Goal: Task Accomplishment & Management: Manage account settings

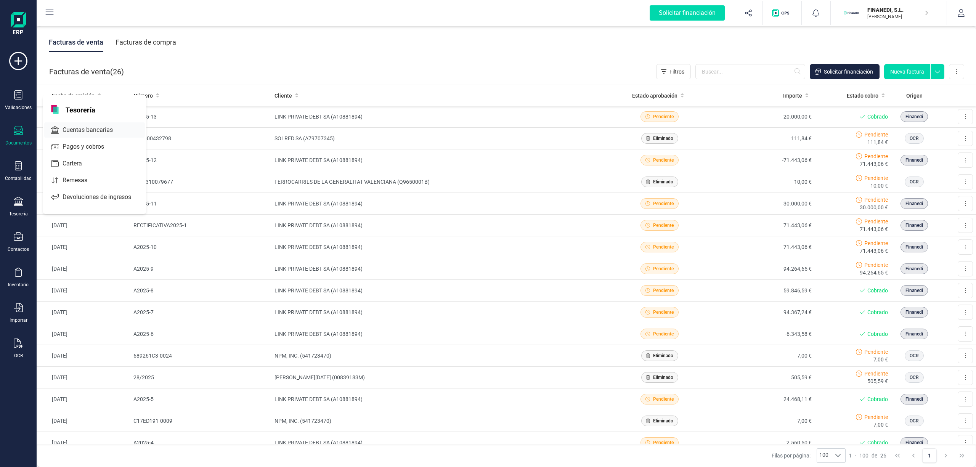
click at [111, 130] on span "Cuentas bancarias" at bounding box center [92, 129] width 67 height 9
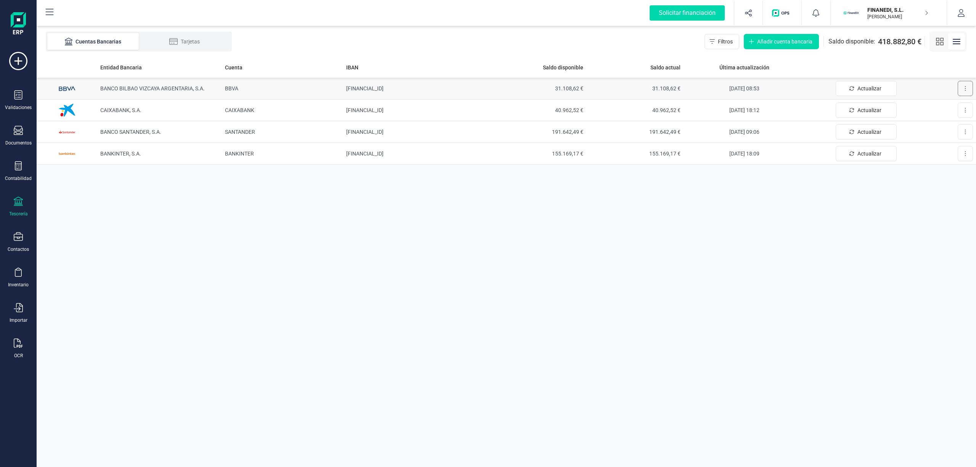
click at [961, 89] on button at bounding box center [964, 88] width 15 height 15
click at [938, 121] on span "Desconectar cuenta" at bounding box center [942, 123] width 47 height 8
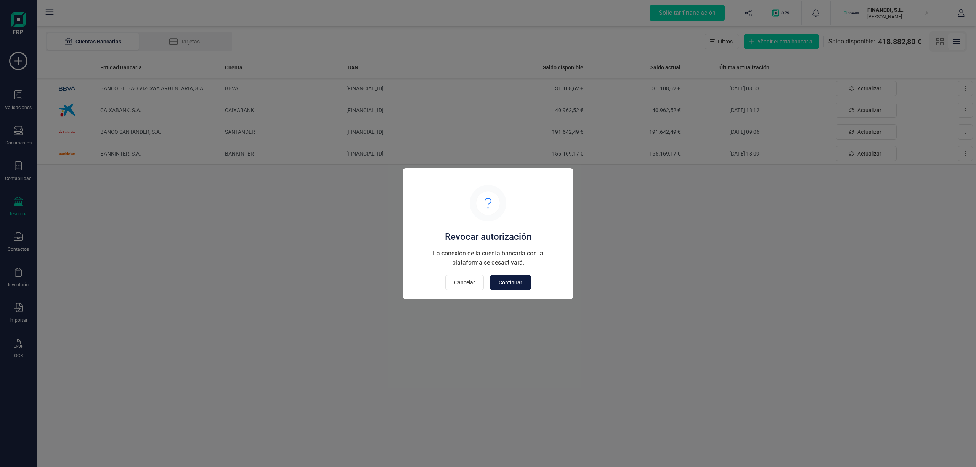
click at [513, 284] on span "Continuar" at bounding box center [511, 283] width 24 height 8
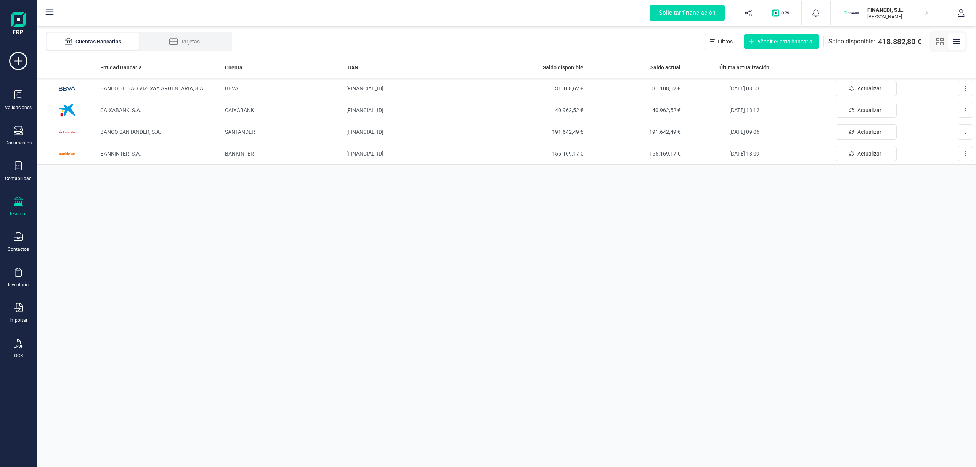
click at [793, 221] on div "Entidad Bancaria Cuenta IBAN Saldo disponible Saldo actual Última actualización…" at bounding box center [506, 262] width 939 height 410
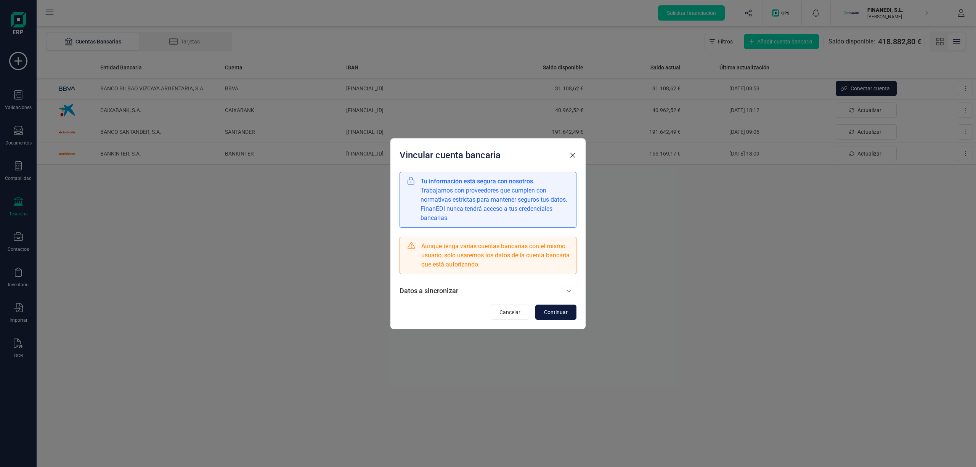
click at [552, 310] on span "Continuar" at bounding box center [556, 312] width 24 height 8
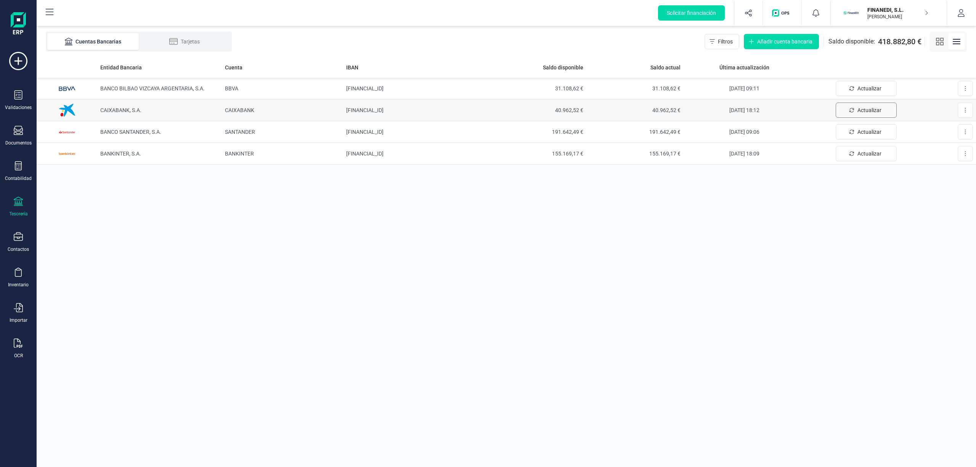
click at [862, 108] on span "Actualizar" at bounding box center [869, 110] width 24 height 8
click at [863, 151] on span "Actualizar" at bounding box center [869, 154] width 24 height 8
